Goal: Task Accomplishment & Management: Use online tool/utility

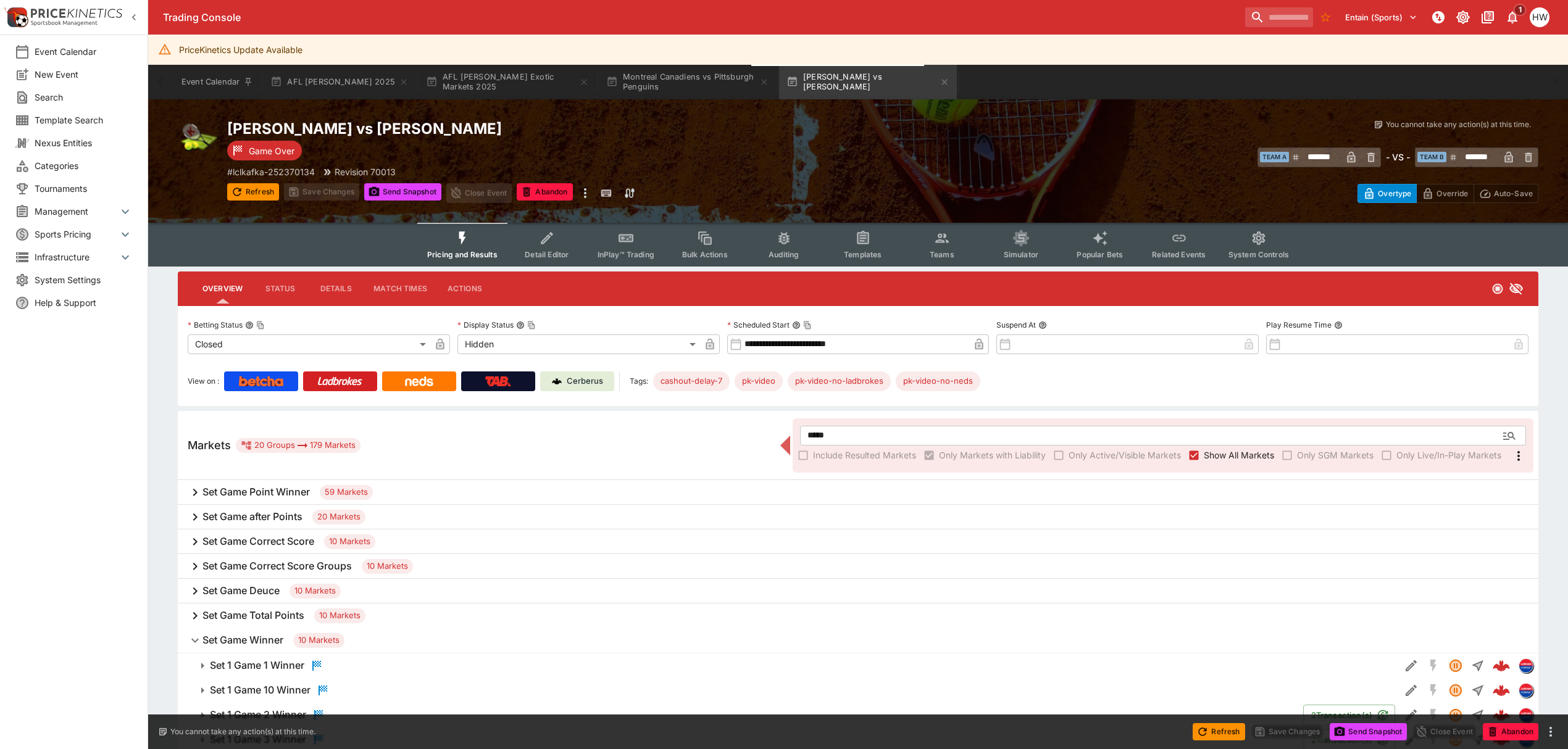
click at [41, 275] on span "System Settings" at bounding box center [84, 279] width 98 height 13
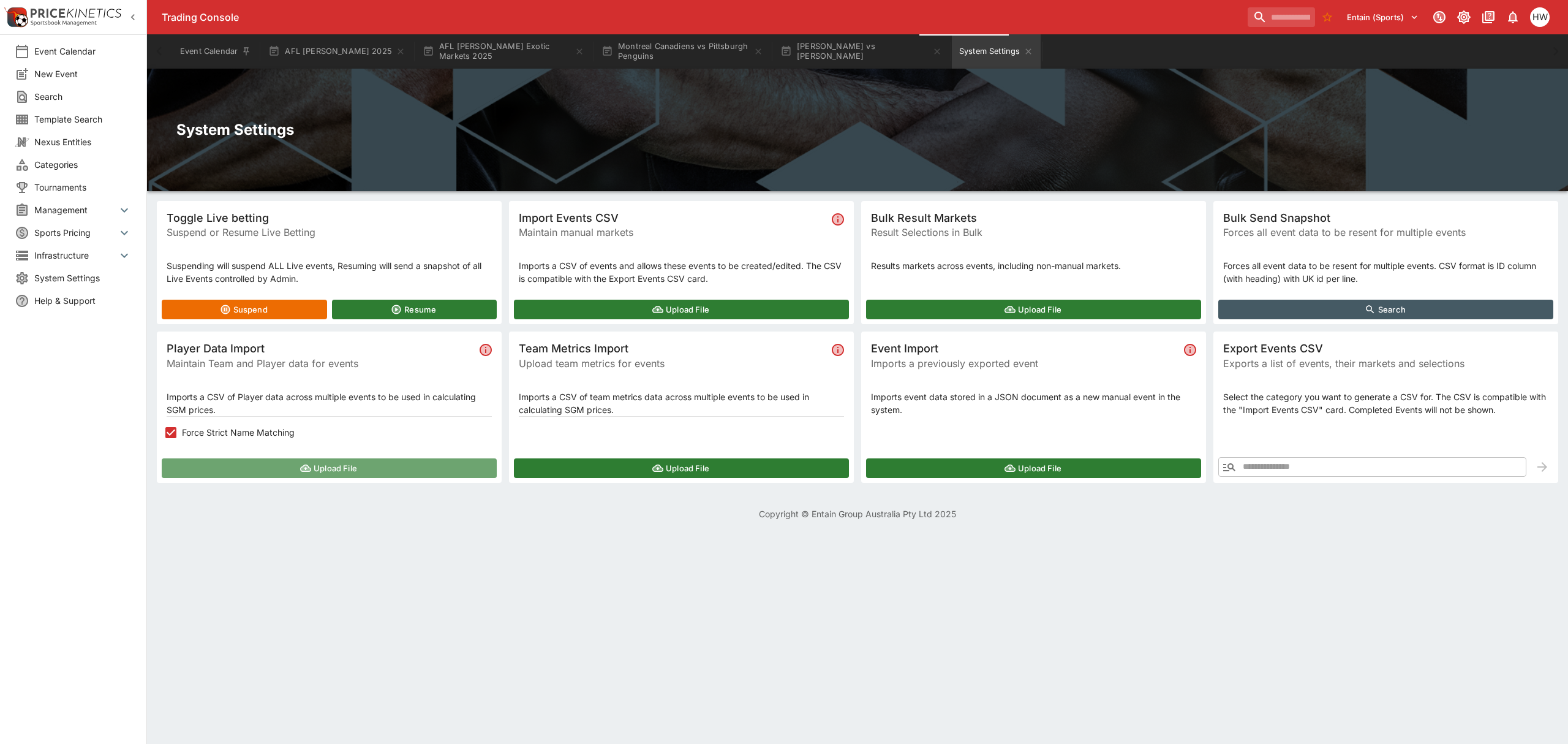
click at [352, 468] on button "Upload File" at bounding box center [328, 468] width 335 height 19
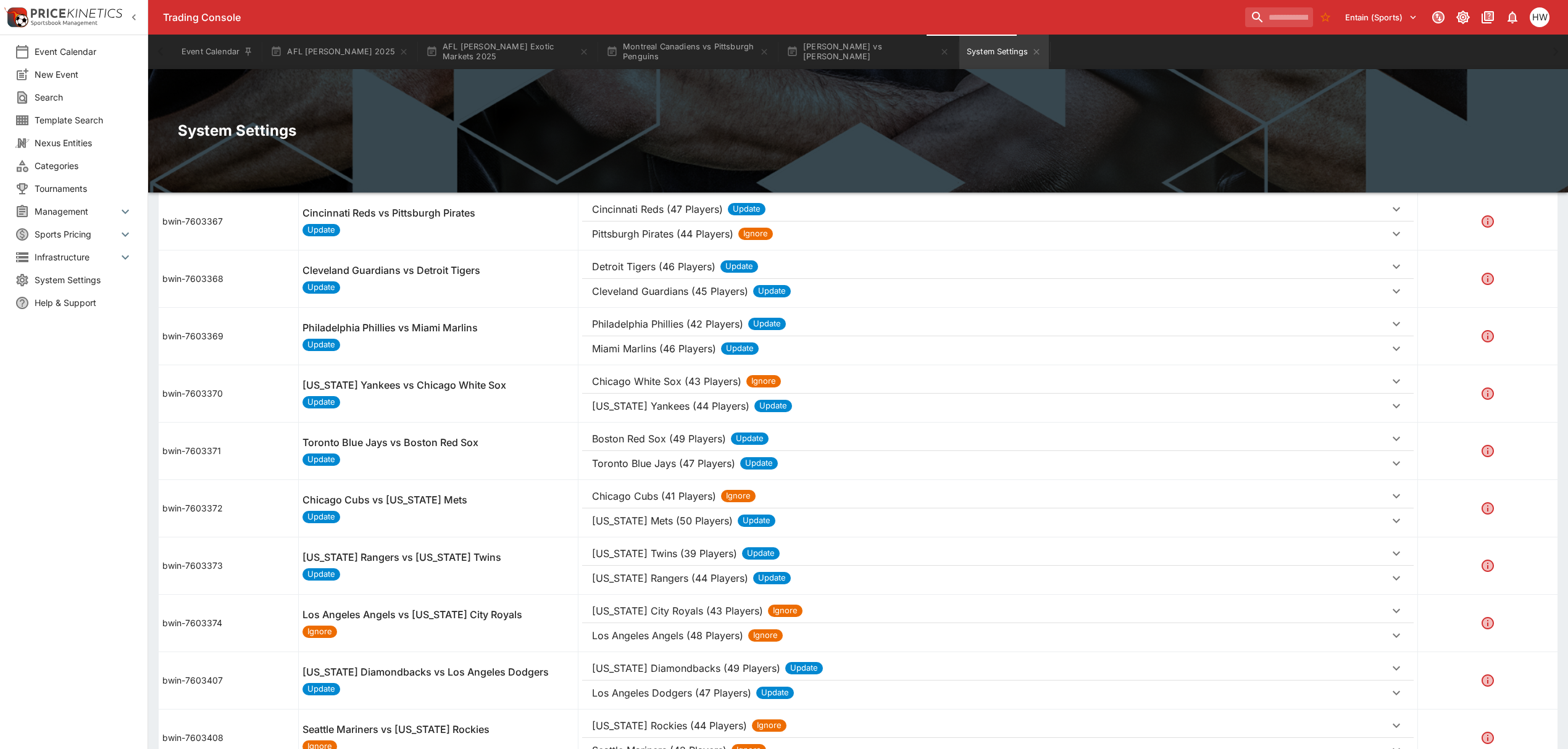
scroll to position [712, 0]
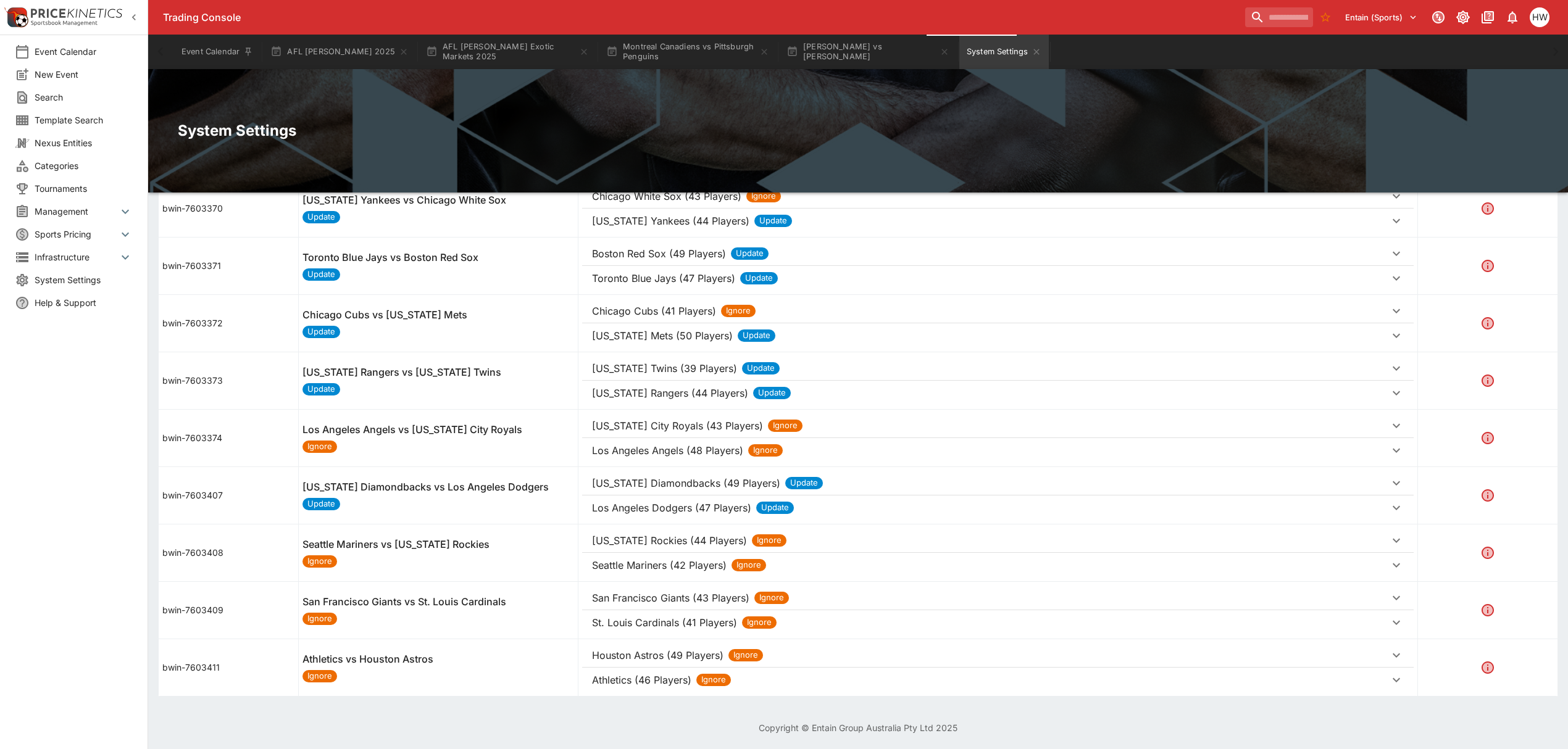
click at [667, 565] on p "Seattle Mariners (42 Players)" at bounding box center [659, 565] width 135 height 15
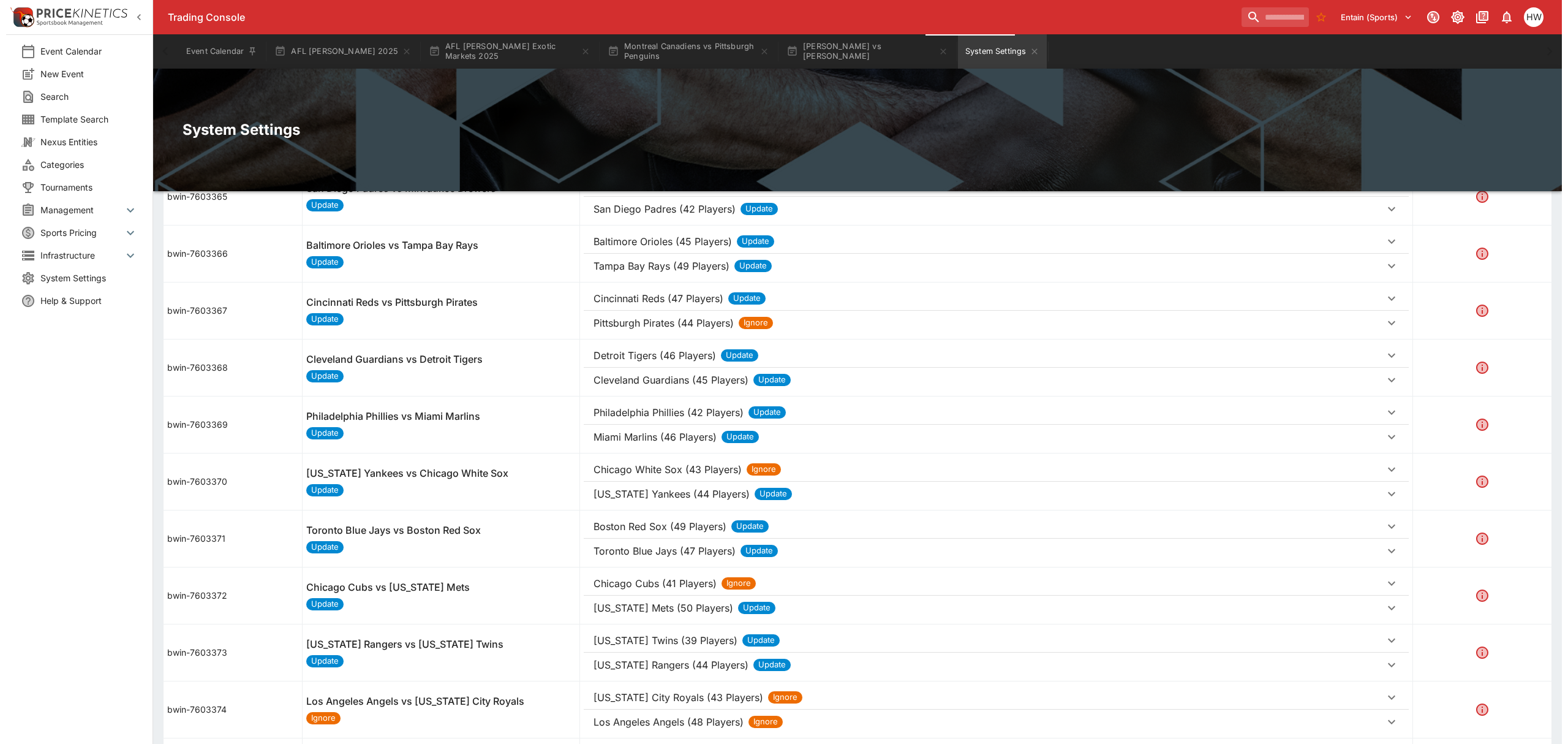
scroll to position [0, 0]
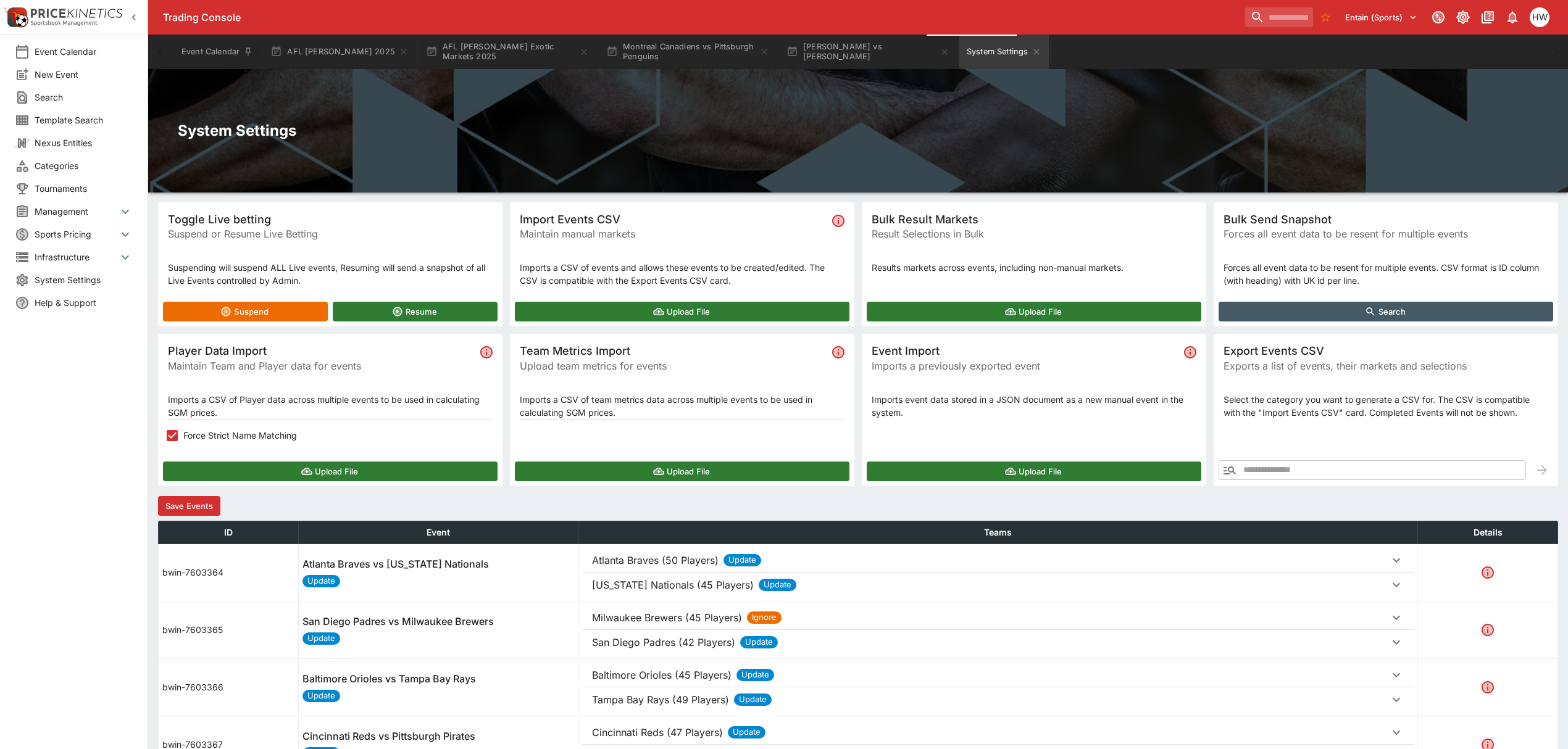
click at [202, 504] on button "Save Events" at bounding box center [189, 506] width 63 height 19
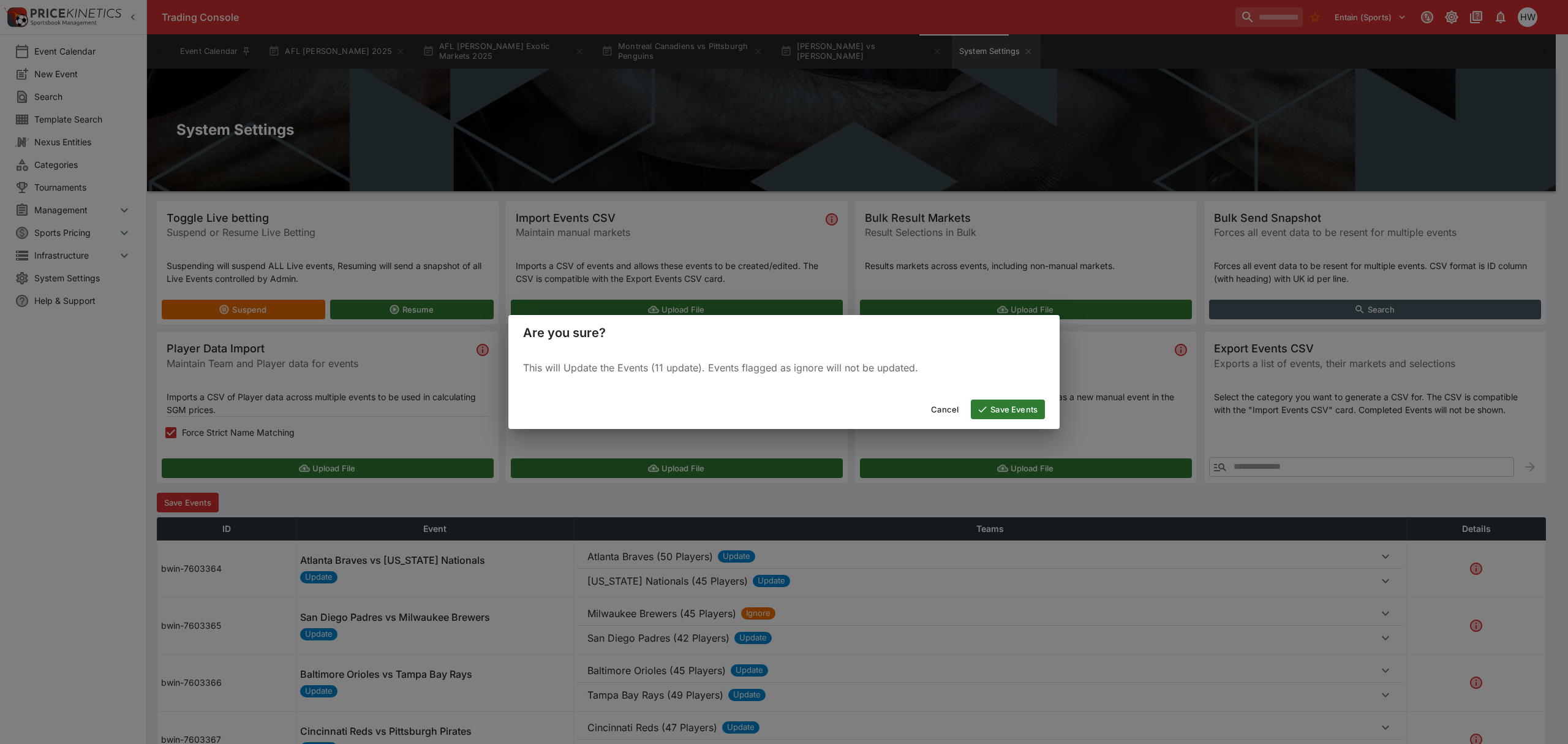
click at [1024, 404] on button "Save Events" at bounding box center [1008, 409] width 74 height 19
